Goal: Check status: Check status

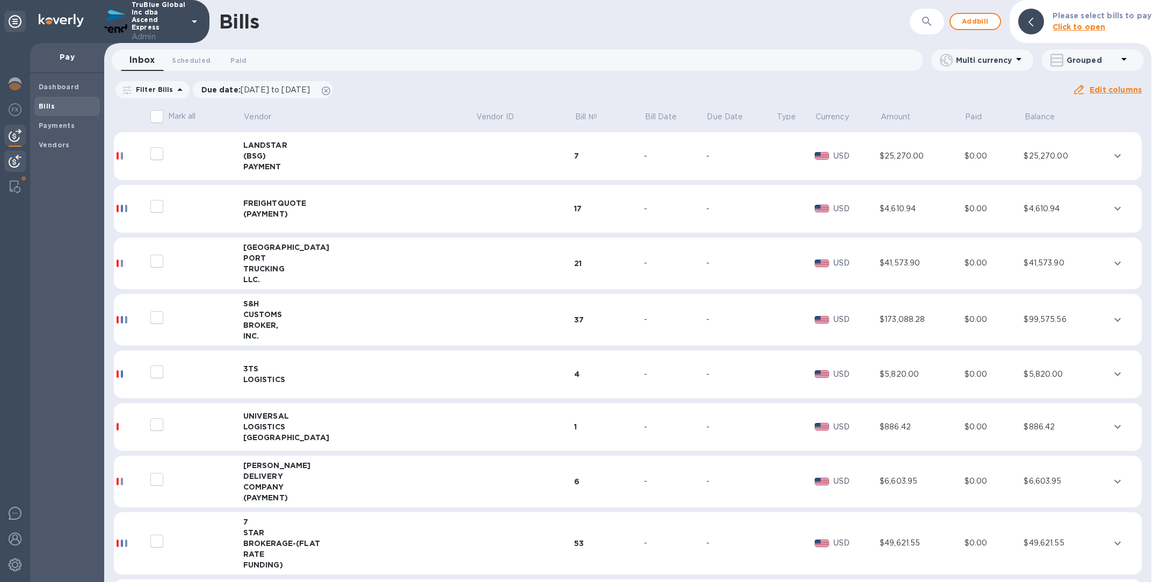
click at [13, 161] on img at bounding box center [15, 161] width 13 height 13
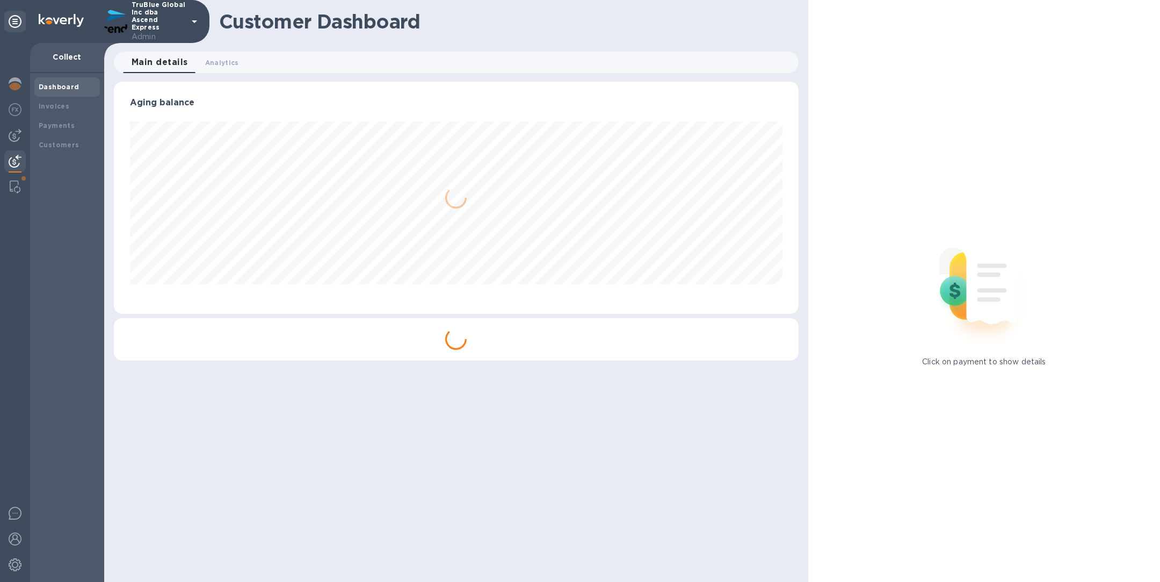
scroll to position [232, 684]
click at [53, 127] on b "Payments" at bounding box center [57, 125] width 36 height 8
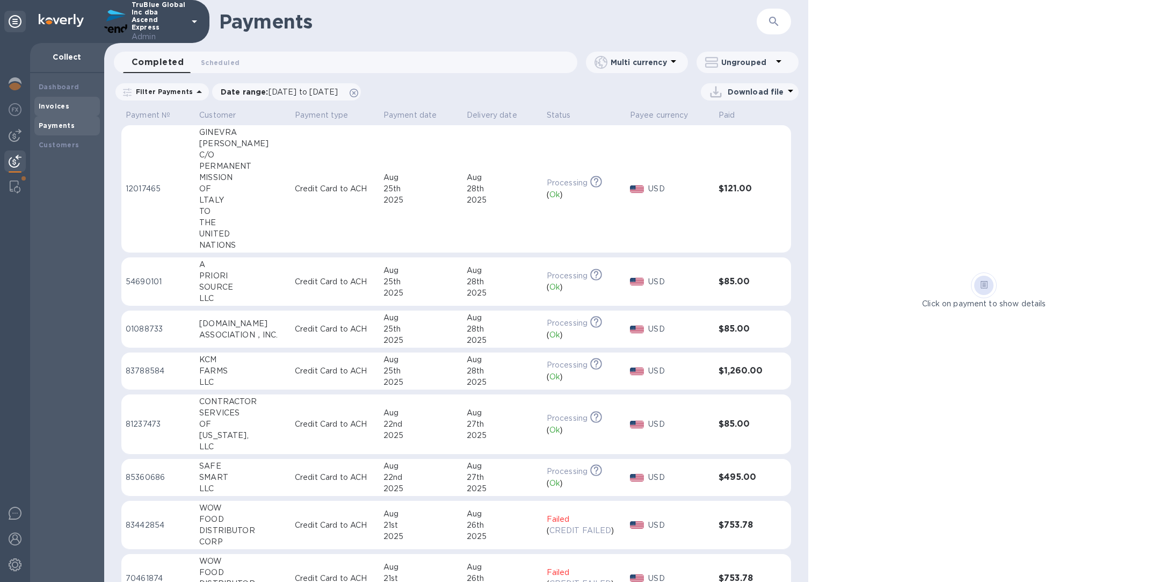
click at [64, 101] on div "Invoices" at bounding box center [67, 106] width 57 height 11
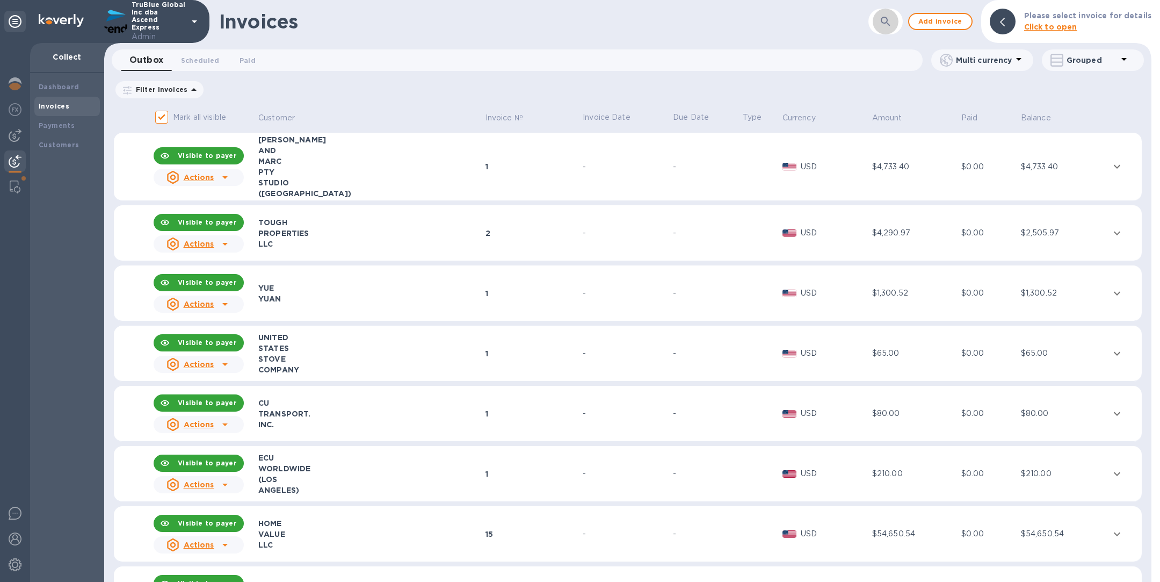
click at [889, 27] on icon "button" at bounding box center [885, 21] width 13 height 13
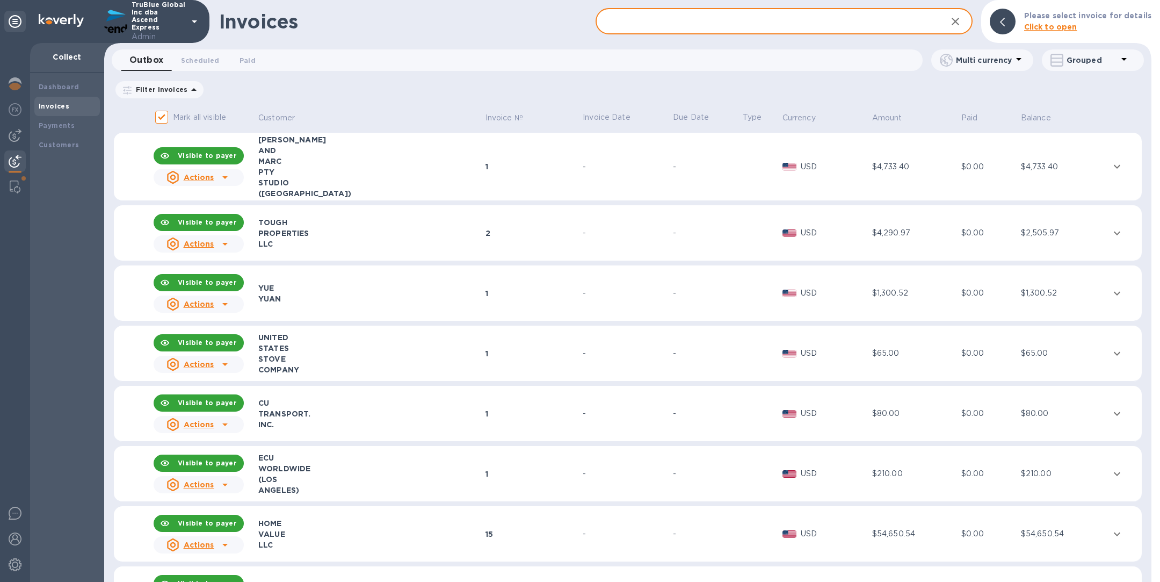
paste input "23505"
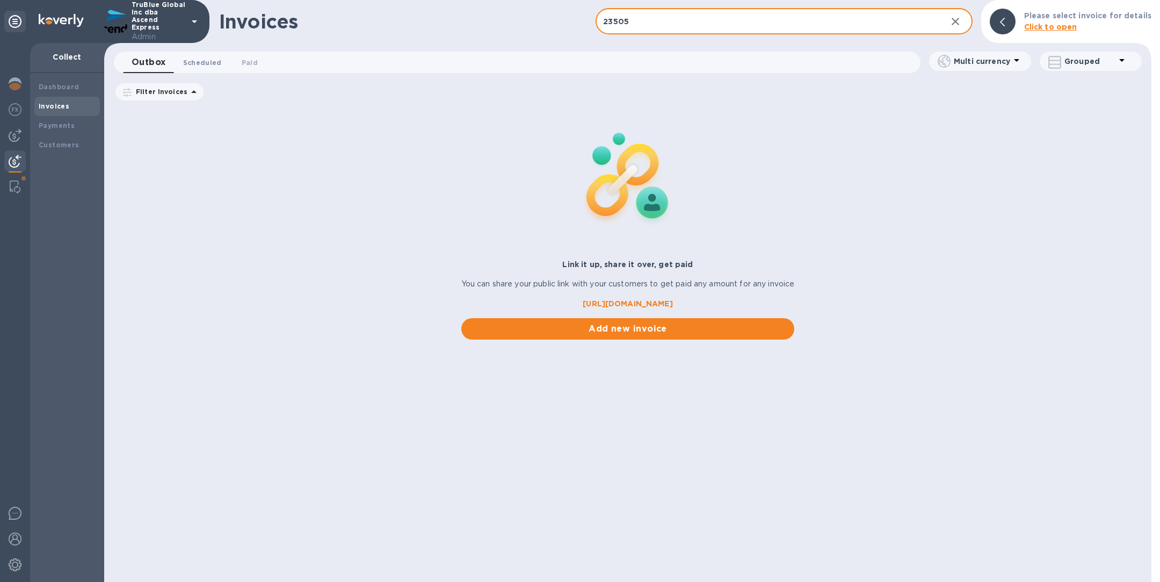
type input "23505"
click at [206, 61] on span "Scheduled 0" at bounding box center [202, 62] width 39 height 11
click at [0, 0] on icon at bounding box center [0, 0] width 0 height 0
click at [254, 63] on span "Paid 0" at bounding box center [252, 62] width 16 height 11
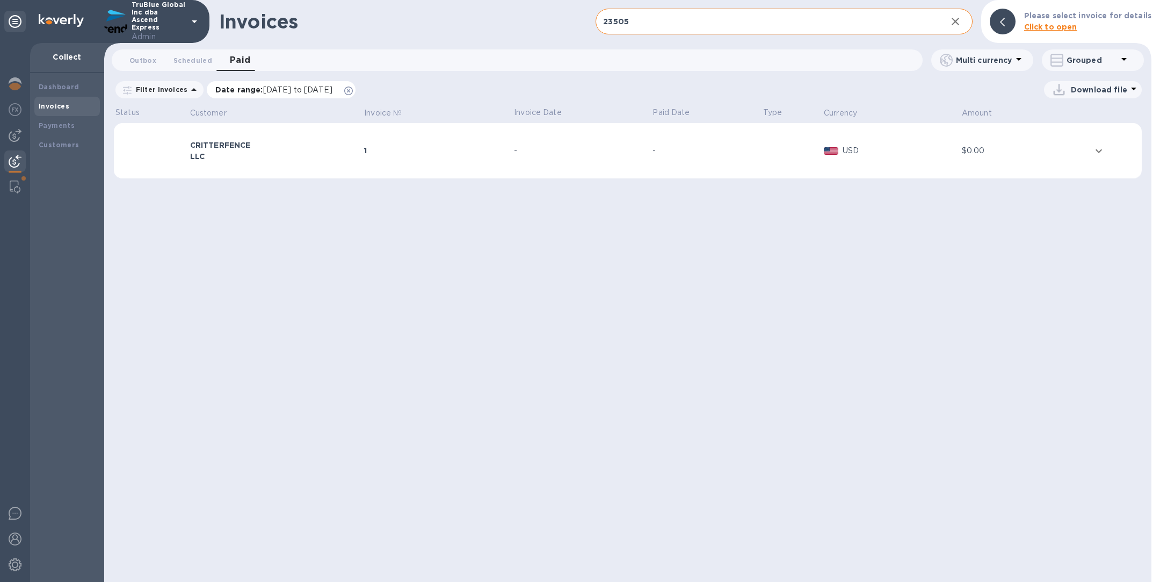
click at [353, 90] on icon at bounding box center [348, 90] width 9 height 9
click at [392, 160] on td "1" at bounding box center [438, 151] width 150 height 56
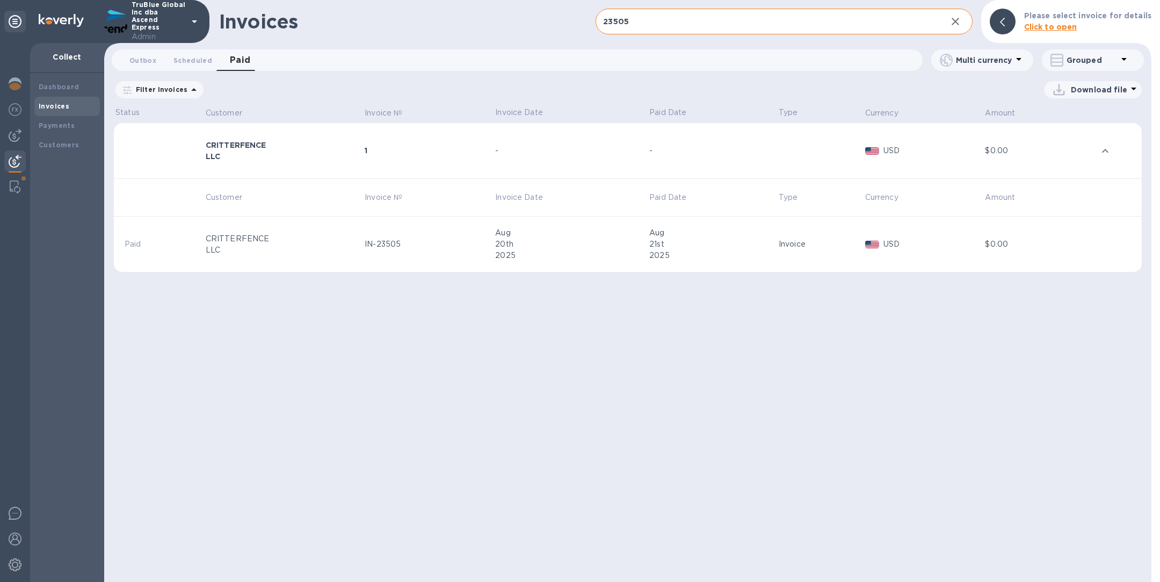
click at [427, 250] on td "IN-23505" at bounding box center [428, 245] width 131 height 56
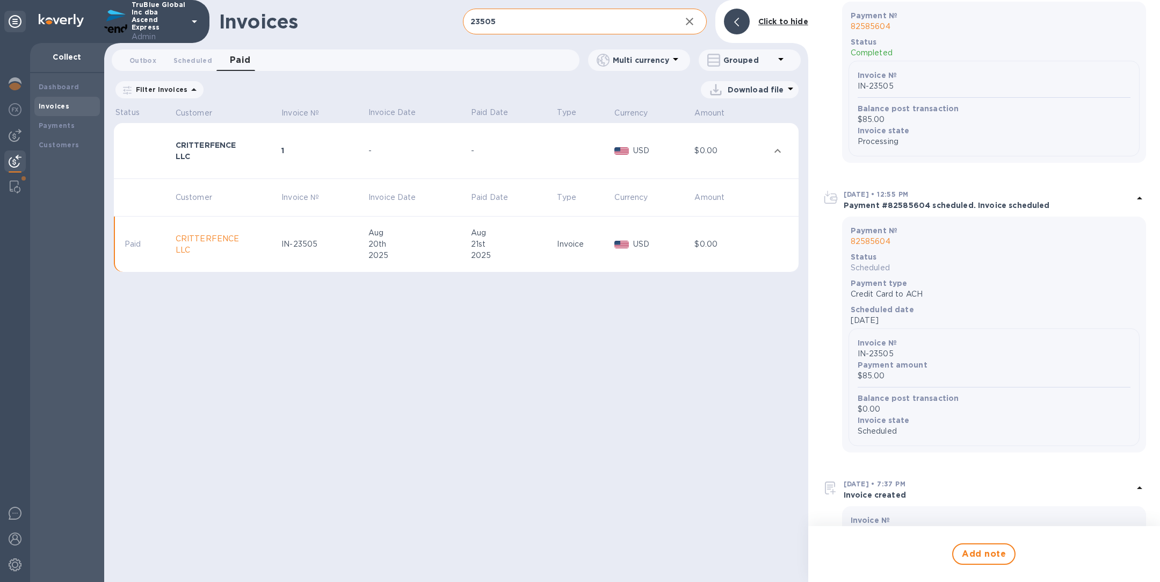
scroll to position [195, 0]
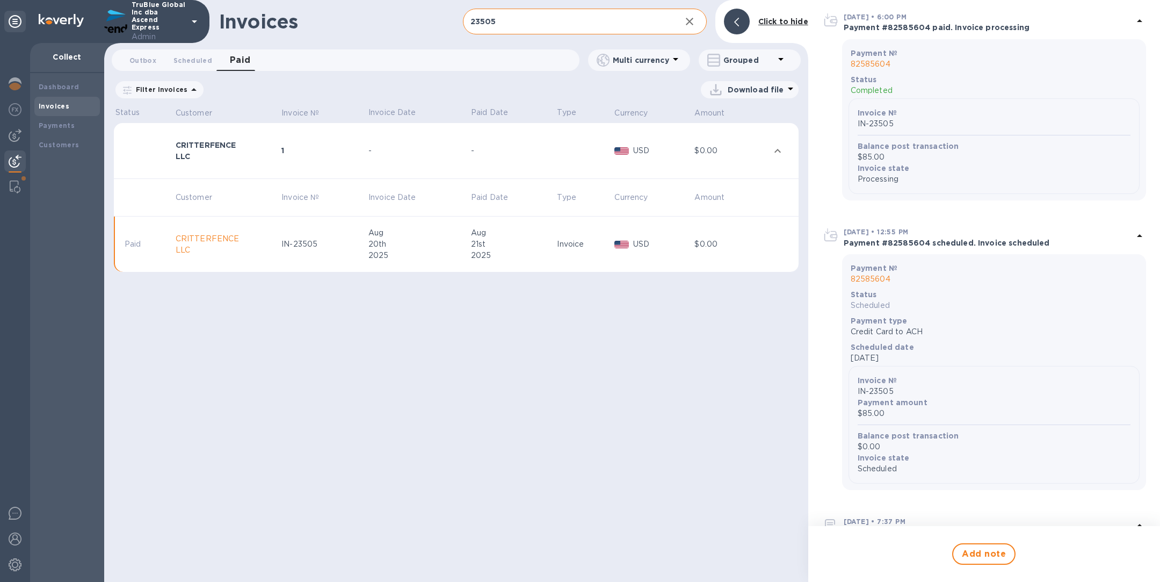
click at [883, 276] on p "82585604" at bounding box center [994, 278] width 287 height 11
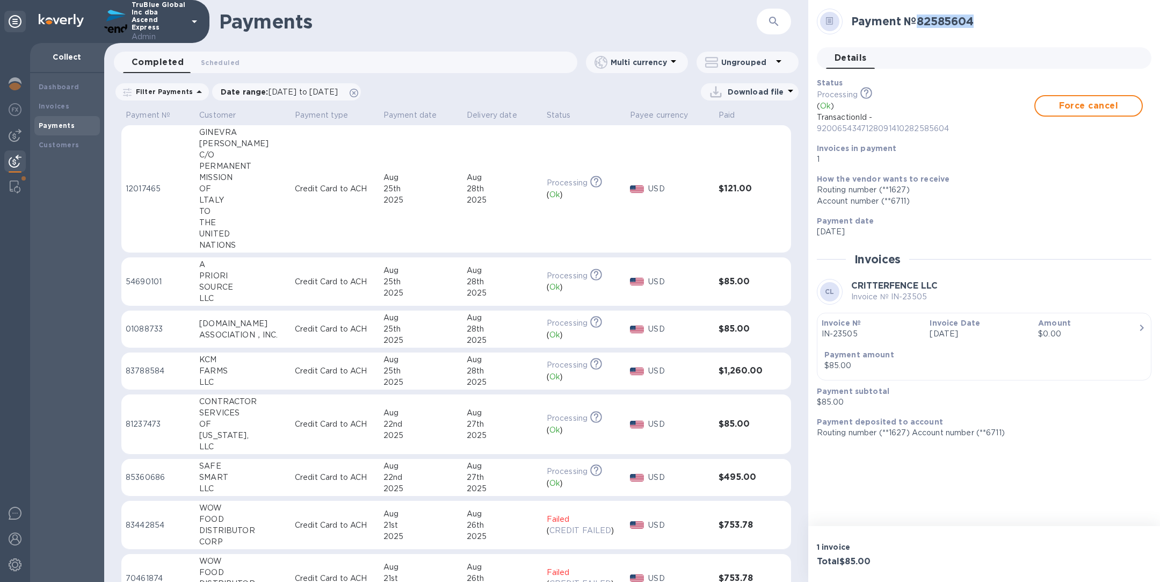
drag, startPoint x: 983, startPoint y: 20, endPoint x: 920, endPoint y: 25, distance: 63.6
click at [920, 25] on h2 "Payment № 82585604" at bounding box center [998, 21] width 292 height 13
copy h2 "82585604"
click at [772, 20] on icon "button" at bounding box center [774, 21] width 13 height 13
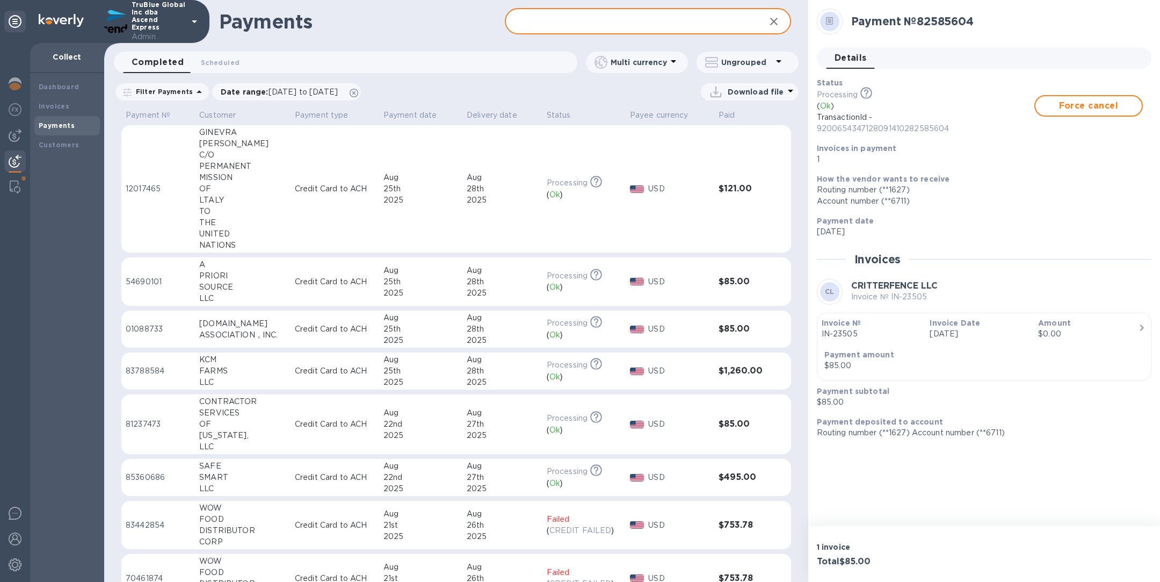
paste input "82585604"
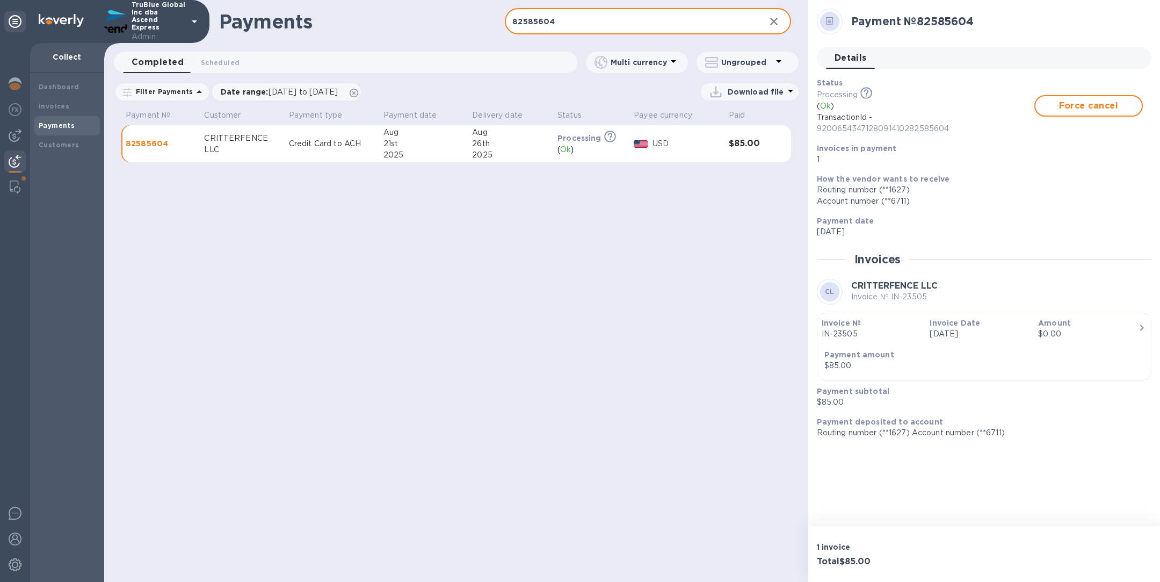
type input "82585604"
click at [396, 145] on div "21st" at bounding box center [424, 143] width 81 height 11
click at [604, 318] on div "Payments 82585604 ​ Completed 0 Scheduled 0 Multi currency Ungrouped Filter Pay…" at bounding box center [456, 291] width 704 height 582
drag, startPoint x: 955, startPoint y: 125, endPoint x: 812, endPoint y: 119, distance: 142.5
click at [813, 119] on div "Status Processing This payment is under compliance review, which may take up to…" at bounding box center [980, 121] width 335 height 96
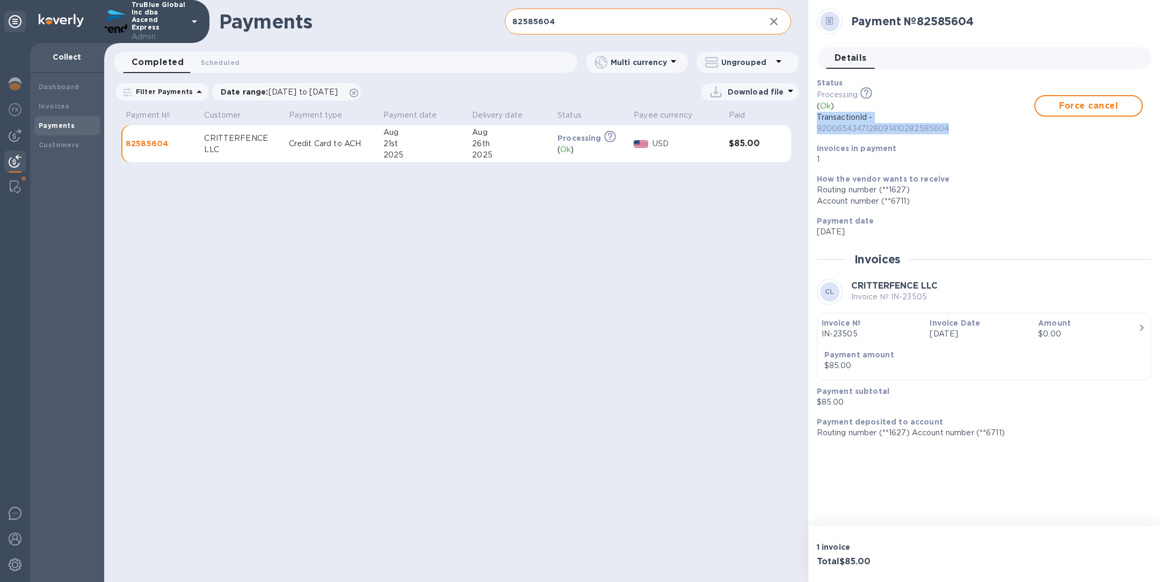
copy p "TransactionId - 9200654347128091410282585604"
click at [1074, 109] on span "Force cancel" at bounding box center [1088, 105] width 89 height 13
